Goal: Task Accomplishment & Management: Use online tool/utility

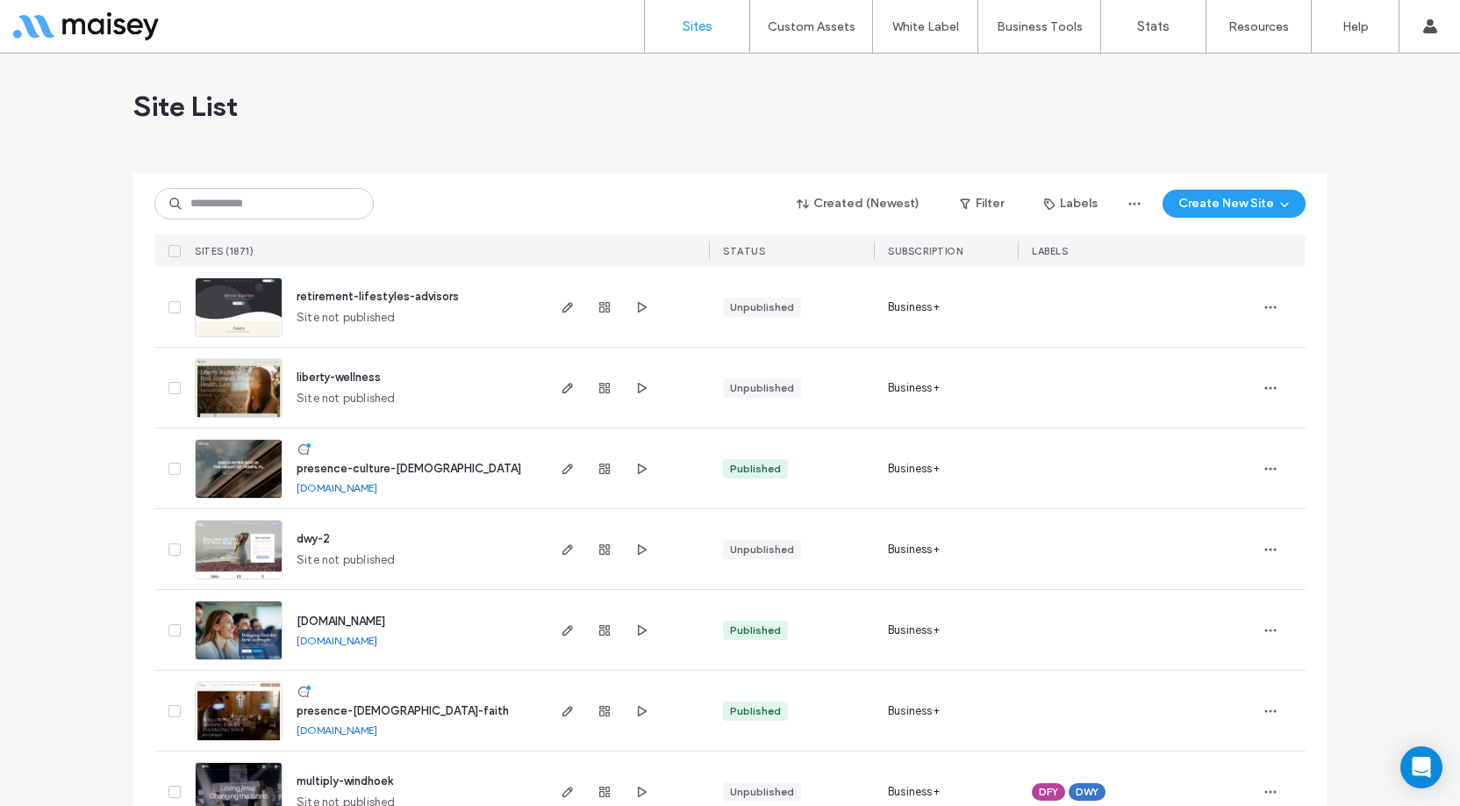
click at [415, 297] on span "retirement-lifestyles-advisors" at bounding box center [378, 296] width 162 height 13
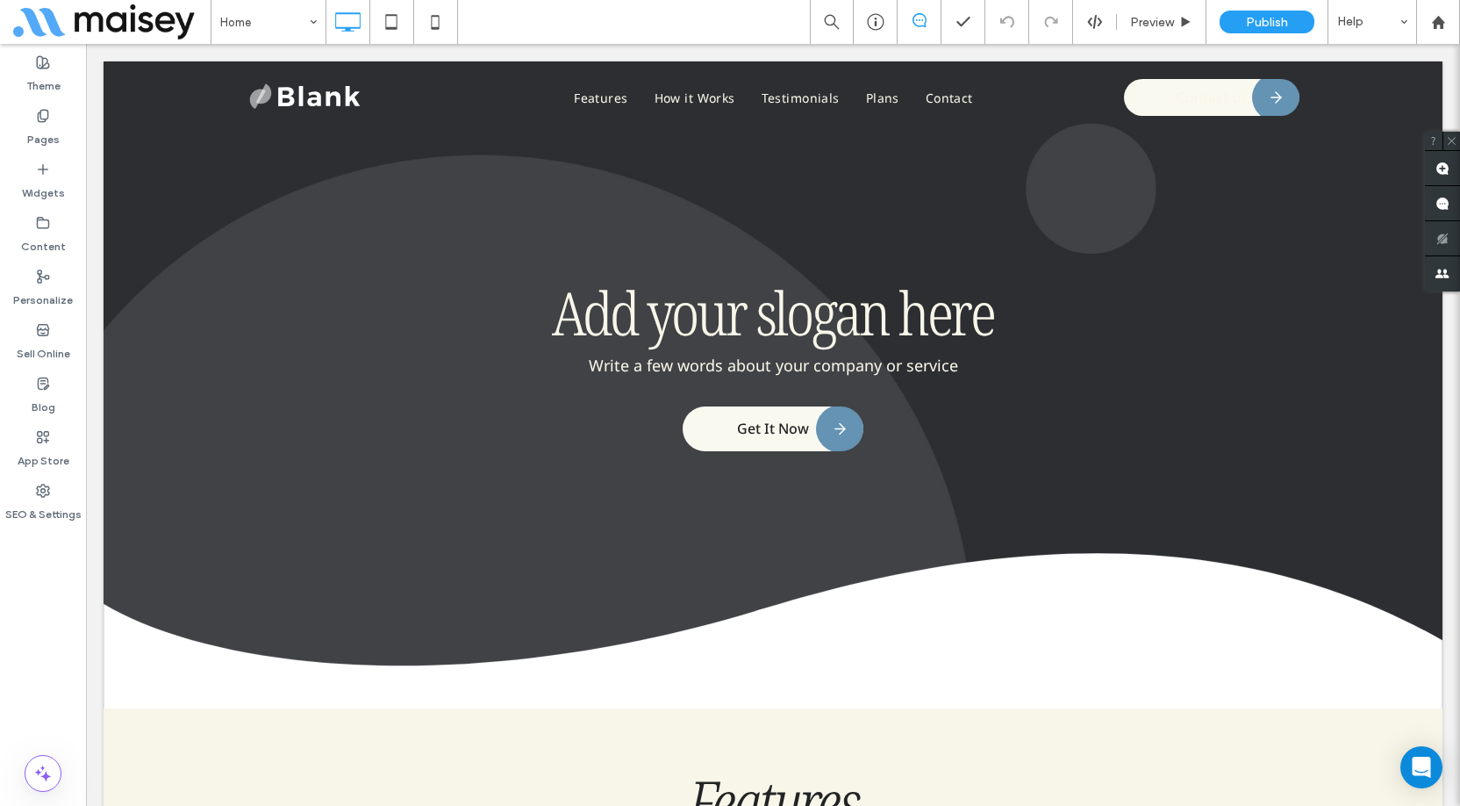
click at [41, 587] on div "Theme Pages Widgets Content Personalize Sell Online Blog App Store SEO & Settin…" at bounding box center [43, 425] width 86 height 762
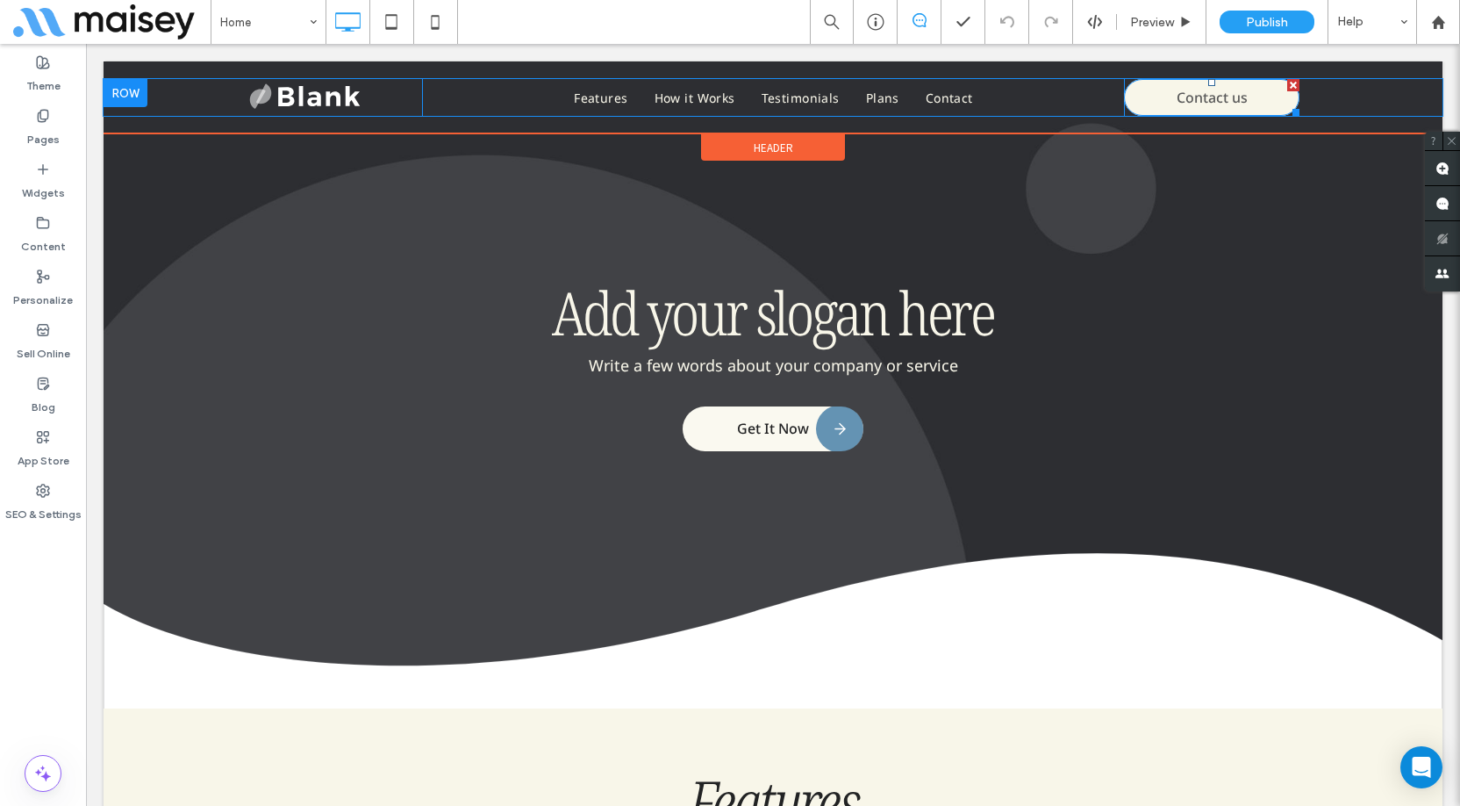
click at [1189, 102] on span "Contact us" at bounding box center [1212, 97] width 71 height 37
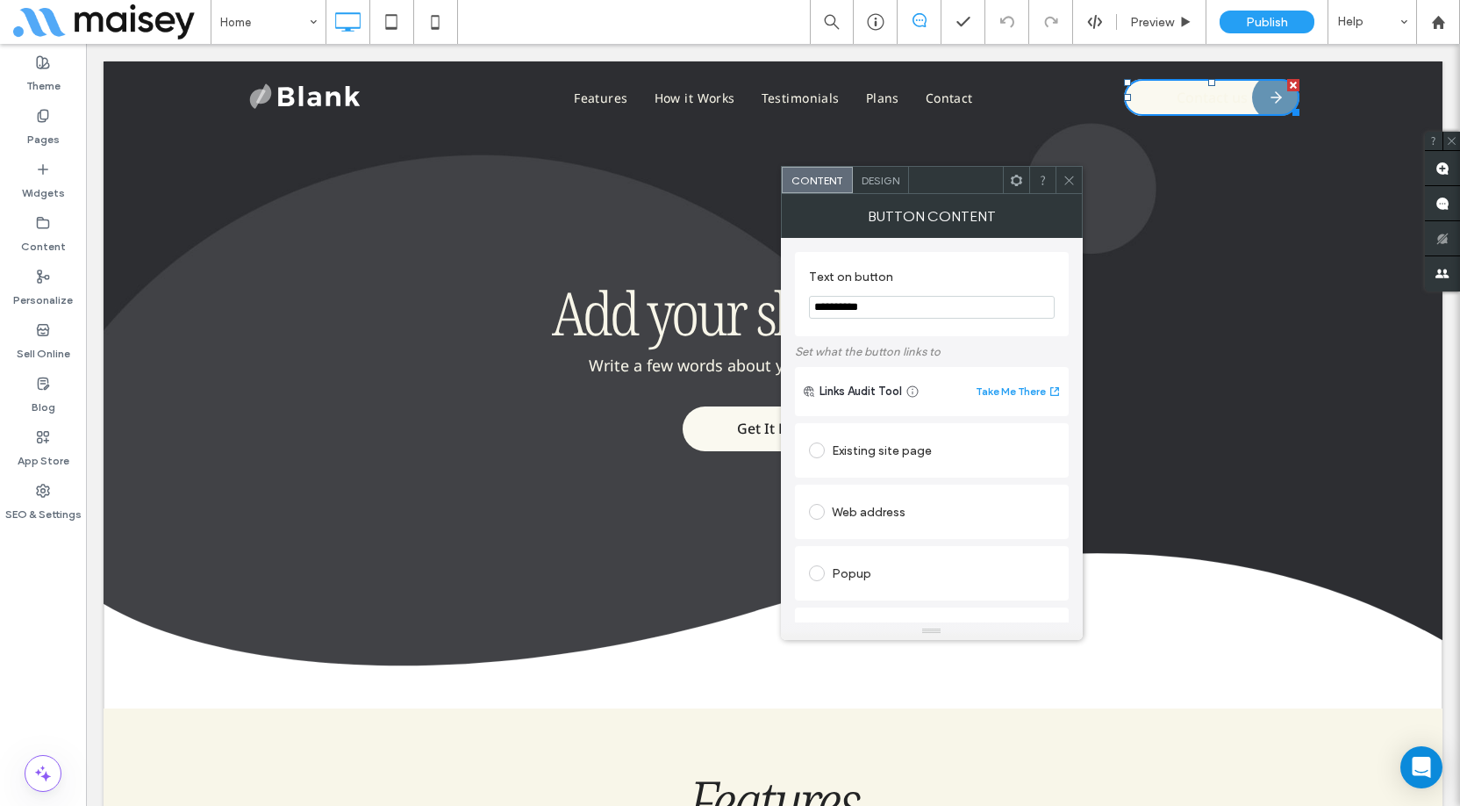
click at [888, 187] on div "Design" at bounding box center [881, 180] width 56 height 26
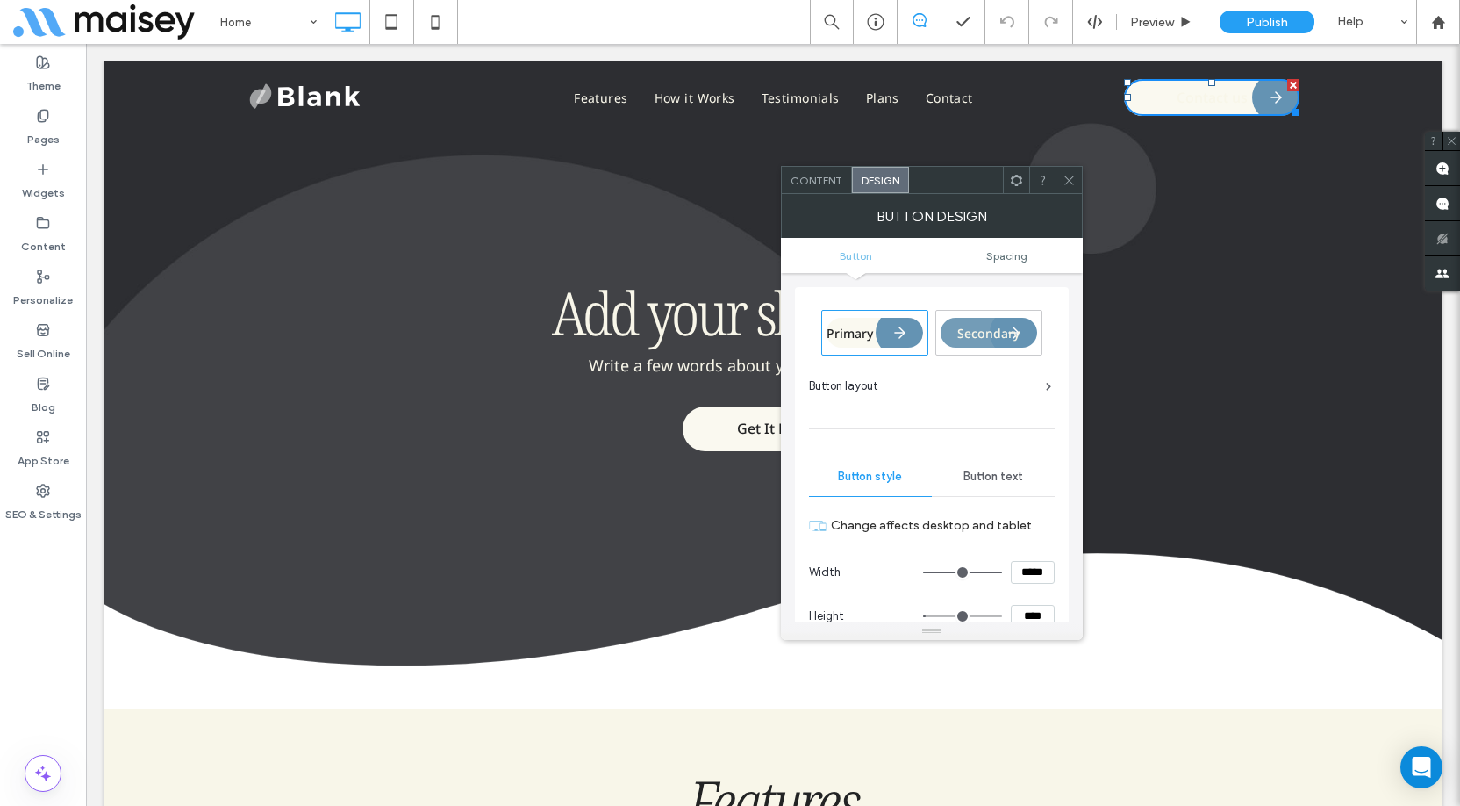
click at [854, 331] on span "Primary" at bounding box center [850, 333] width 47 height 17
click at [1070, 186] on icon at bounding box center [1069, 180] width 13 height 13
